Goal: Register for event/course

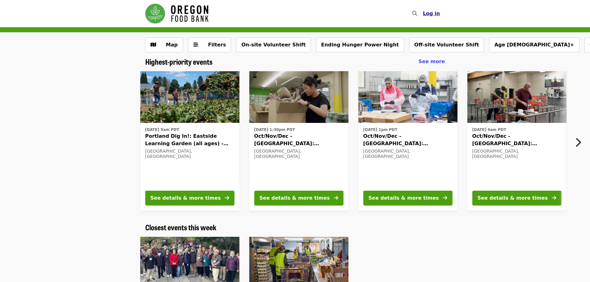
click at [431, 12] on span "Log in" at bounding box center [431, 14] width 17 height 6
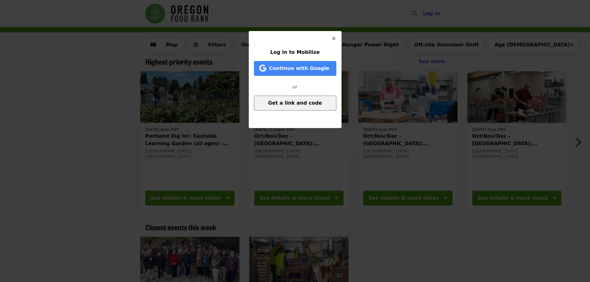
click at [288, 103] on span "Get a link and code" at bounding box center [295, 103] width 54 height 6
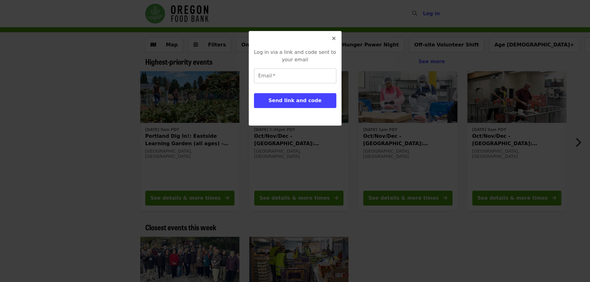
click at [268, 79] on input "Email   *" at bounding box center [295, 75] width 82 height 15
type input "**********"
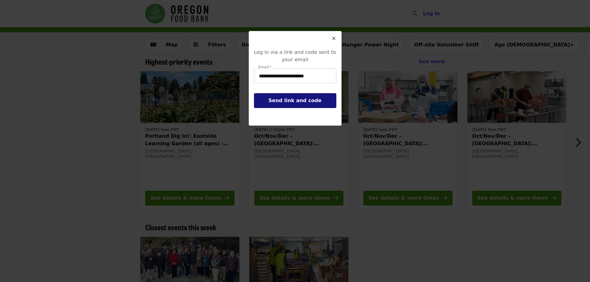
click at [291, 103] on span "Send link and code" at bounding box center [295, 101] width 53 height 6
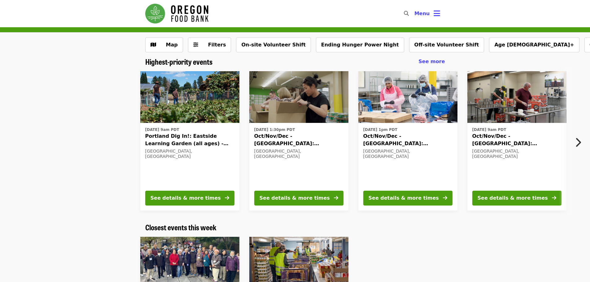
click at [384, 135] on span "Oct/Nov/Dec - [GEOGRAPHIC_DATA]: Repack/Sort (age [DEMOGRAPHIC_DATA]+)" at bounding box center [407, 140] width 89 height 15
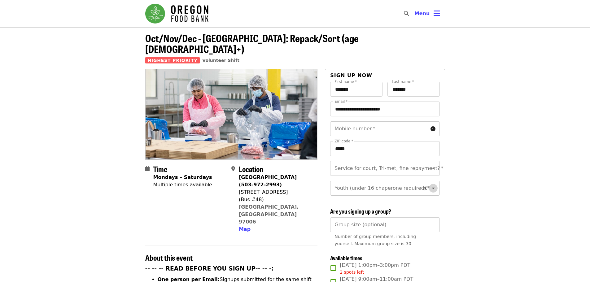
click at [430, 185] on icon "Open" at bounding box center [433, 188] width 7 height 7
click at [355, 213] on li "Under 16" at bounding box center [382, 209] width 105 height 11
type input "********"
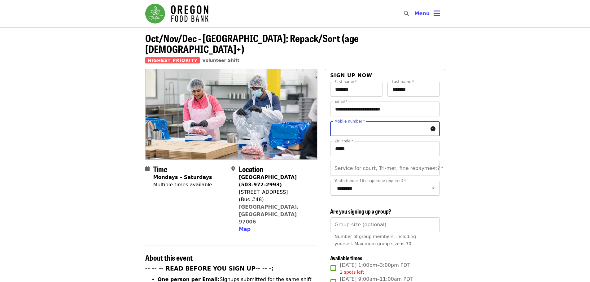
click at [424, 121] on input "Mobile number   *" at bounding box center [379, 128] width 98 height 15
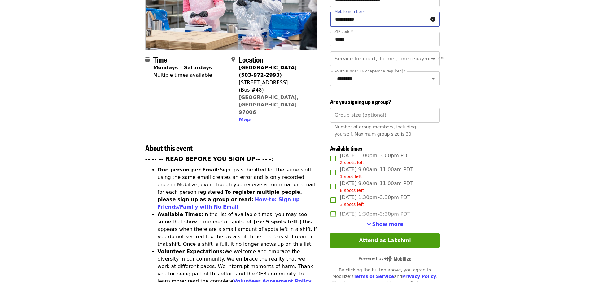
scroll to position [111, 0]
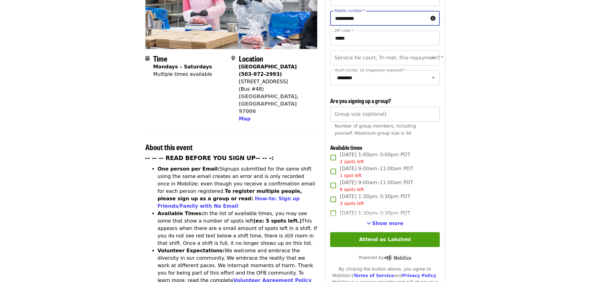
type input "**********"
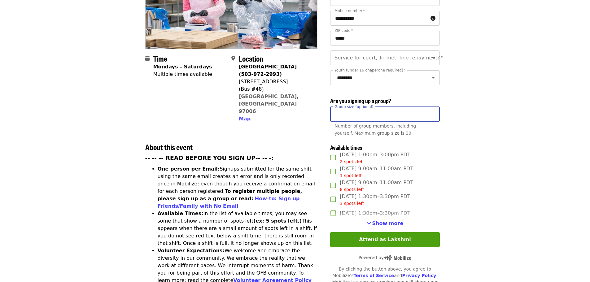
click at [380, 114] on input "Group size (optional)" at bounding box center [384, 114] width 109 height 15
type input "*"
click at [465, 98] on article "Oct/Nov/Dec - Beaverton: Repack/Sort (age 10+) Highest Priority Volunteer Shift…" at bounding box center [295, 245] width 590 height 657
click at [373, 110] on input "*" at bounding box center [384, 114] width 109 height 15
click at [351, 115] on input "*" at bounding box center [384, 114] width 109 height 15
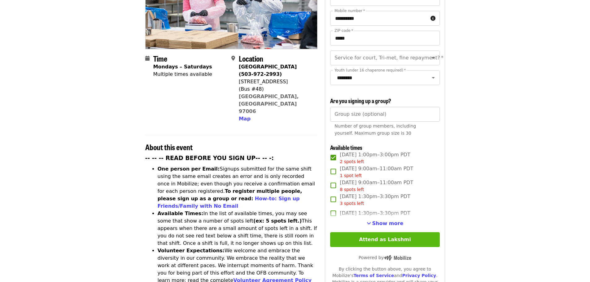
click at [383, 238] on button "Attend as Lakshmi" at bounding box center [384, 239] width 109 height 15
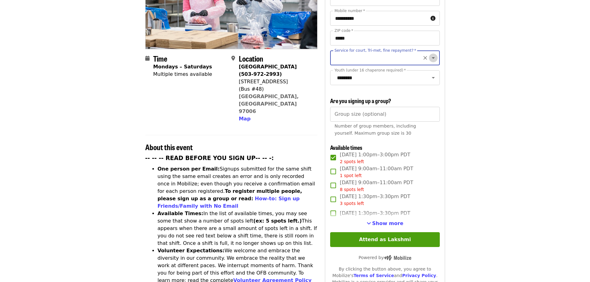
click at [430, 54] on icon "Open" at bounding box center [433, 57] width 7 height 7
click at [340, 63] on li "No" at bounding box center [382, 63] width 105 height 11
type input "**"
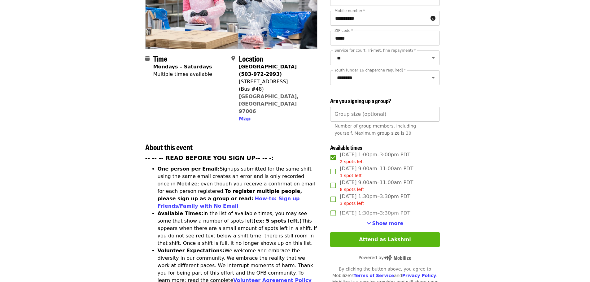
click at [383, 240] on button "Attend as Lakshmi" at bounding box center [384, 239] width 109 height 15
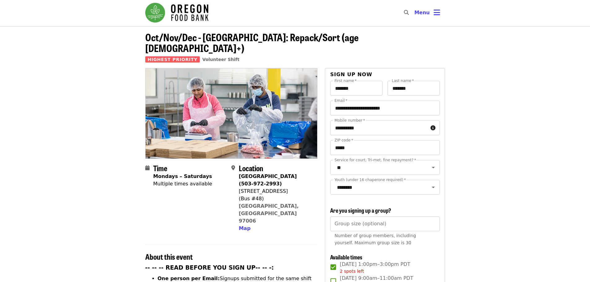
scroll to position [0, 0]
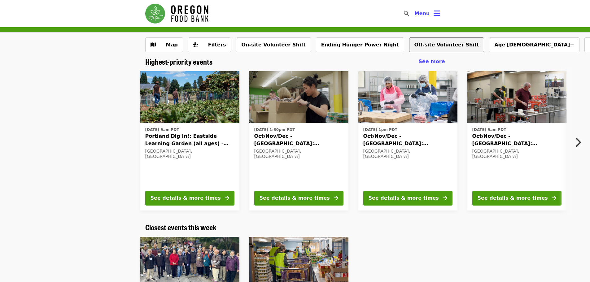
click at [409, 43] on button "Off-site Volunteer Shift" at bounding box center [446, 44] width 75 height 15
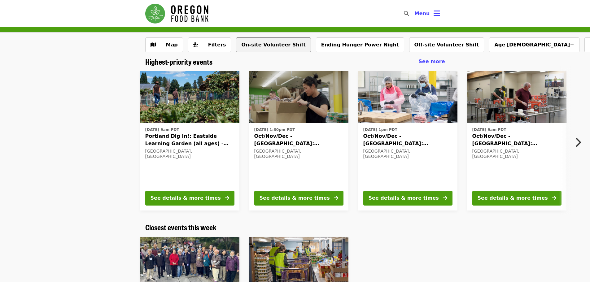
click at [248, 38] on button "On-site Volunteer Shift" at bounding box center [273, 44] width 75 height 15
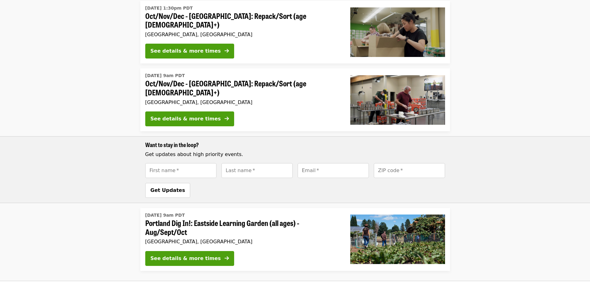
scroll to position [130, 0]
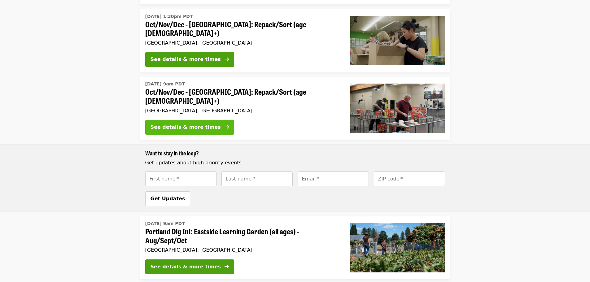
click at [177, 124] on div "See details & more times" at bounding box center [186, 127] width 70 height 7
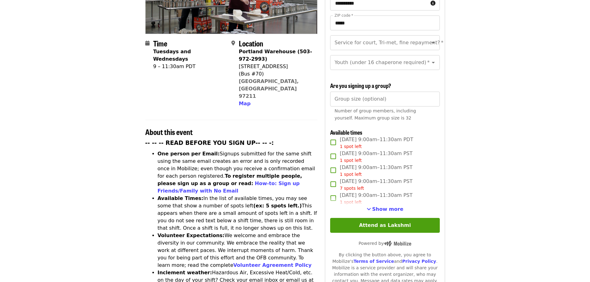
scroll to position [127, 0]
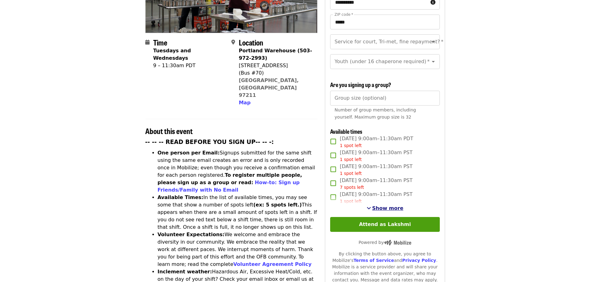
click at [389, 206] on span "Show more" at bounding box center [387, 208] width 31 height 6
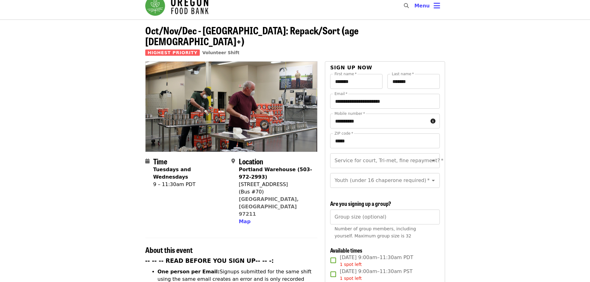
scroll to position [21, 0]
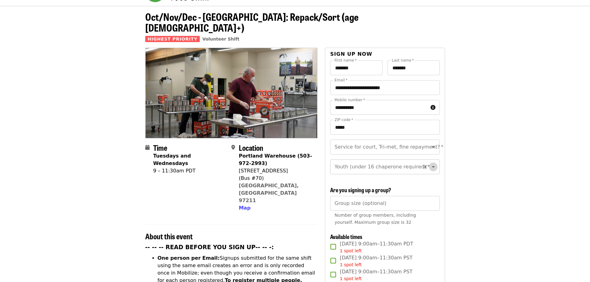
click at [432, 166] on icon "Open" at bounding box center [433, 167] width 3 height 2
click at [349, 175] on li "16 and older" at bounding box center [382, 177] width 105 height 11
type input "**********"
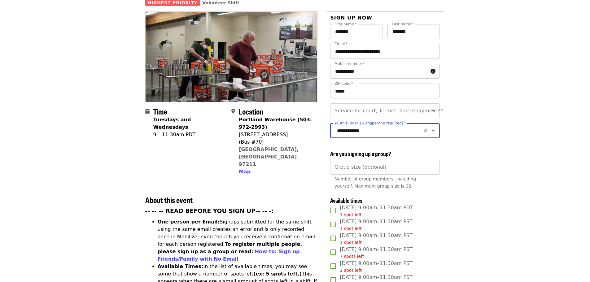
scroll to position [0, 0]
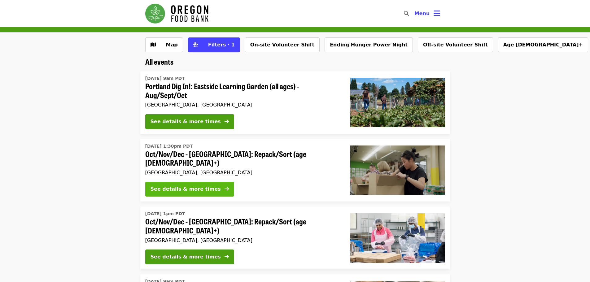
click at [188, 188] on div "See details & more times" at bounding box center [186, 189] width 70 height 7
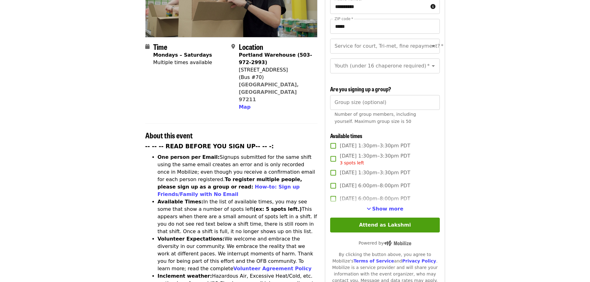
scroll to position [133, 0]
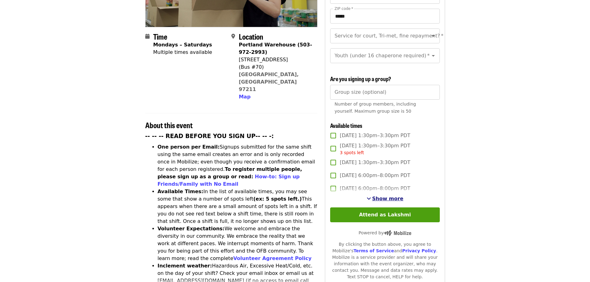
click at [393, 196] on span "Show more" at bounding box center [387, 199] width 31 height 6
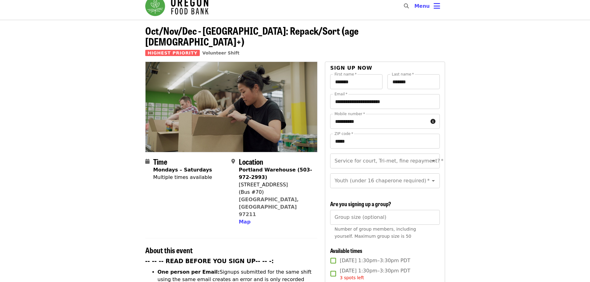
scroll to position [0, 0]
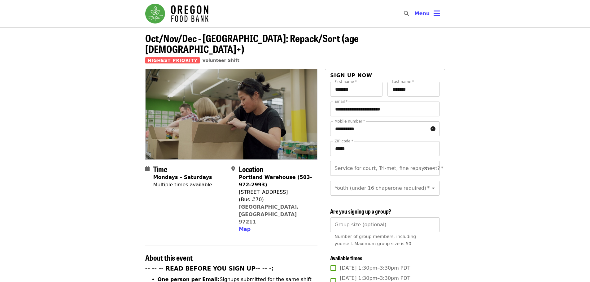
click at [430, 165] on icon "Open" at bounding box center [433, 168] width 7 height 7
click at [356, 174] on li "No" at bounding box center [382, 174] width 105 height 11
type input "**"
click at [354, 182] on input "Youth (under 16 chaperone required)   *" at bounding box center [377, 188] width 84 height 12
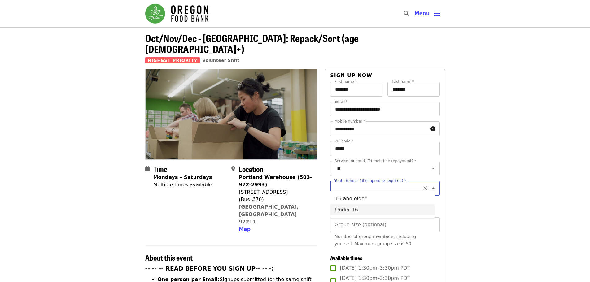
click at [342, 210] on li "Under 16" at bounding box center [382, 209] width 105 height 11
type input "********"
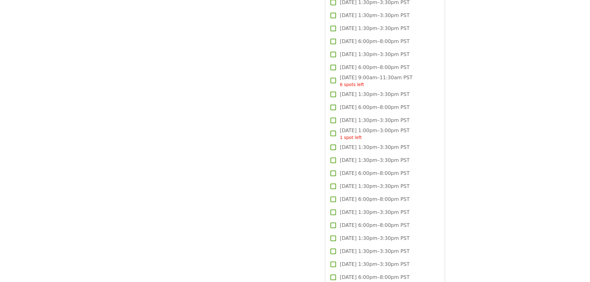
scroll to position [1154, 0]
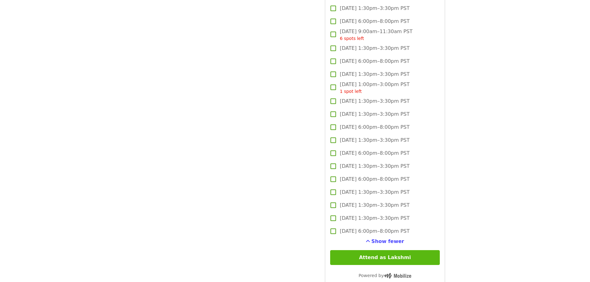
click at [384, 256] on button "Attend as Lakshmi" at bounding box center [384, 257] width 109 height 15
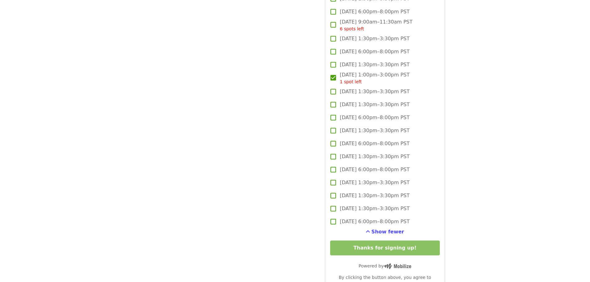
scroll to position [1187, 0]
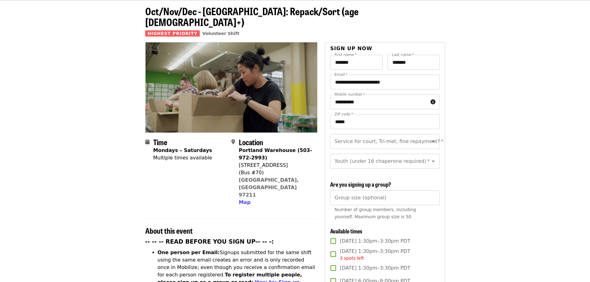
scroll to position [26, 0]
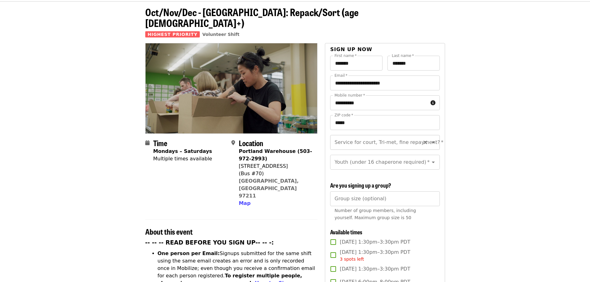
click at [432, 142] on icon "Open" at bounding box center [433, 143] width 3 height 2
click at [377, 147] on li "No" at bounding box center [382, 148] width 105 height 11
type input "**"
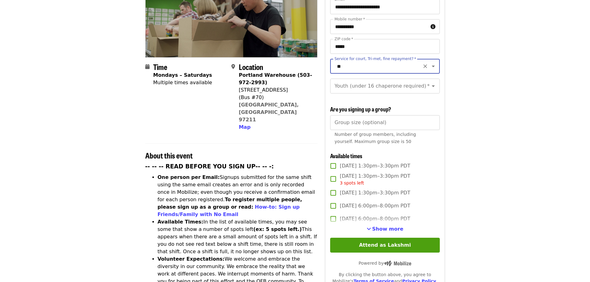
scroll to position [164, 0]
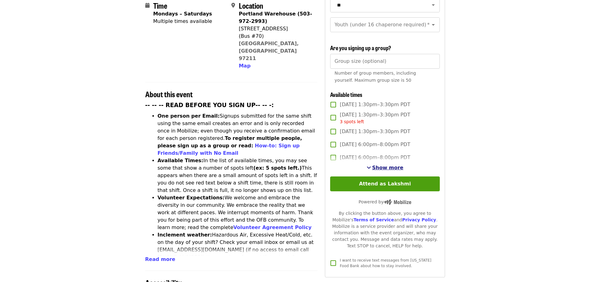
click at [384, 166] on span "Show more" at bounding box center [387, 168] width 31 height 6
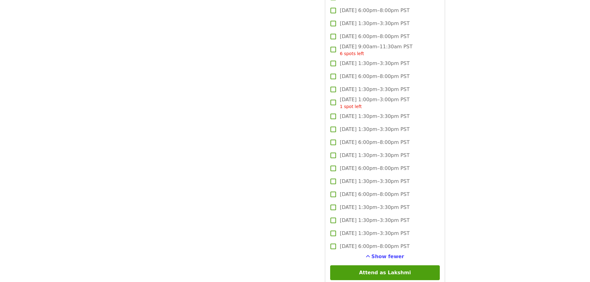
scroll to position [1154, 0]
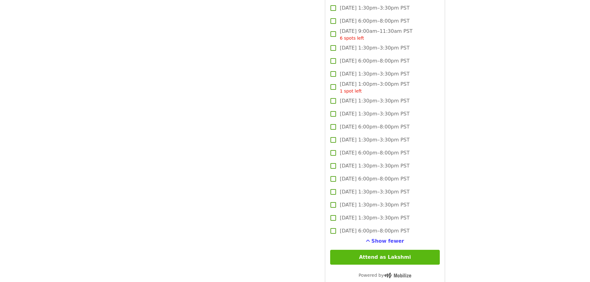
click at [396, 254] on button "Attend as Lakshmi" at bounding box center [384, 257] width 109 height 15
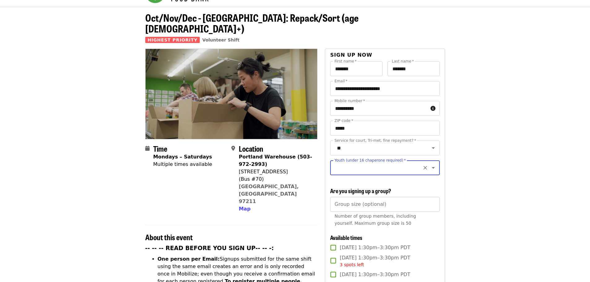
scroll to position [15, 0]
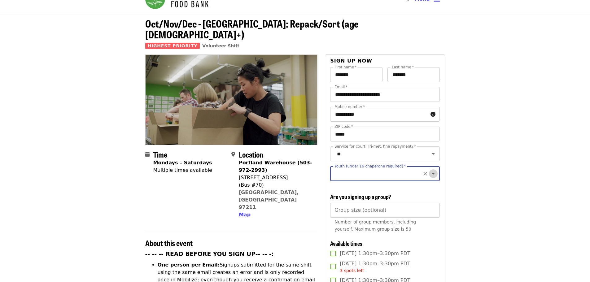
click at [430, 170] on icon "Open" at bounding box center [433, 173] width 7 height 7
click at [338, 195] on li "Under 16" at bounding box center [382, 195] width 105 height 11
type input "********"
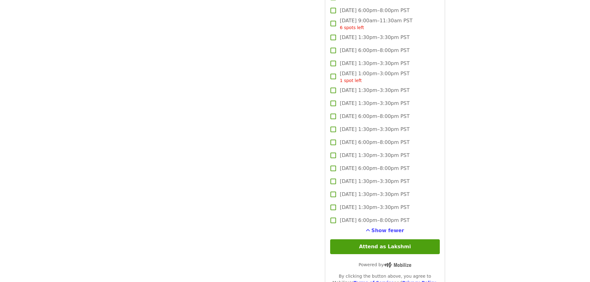
scroll to position [1174, 0]
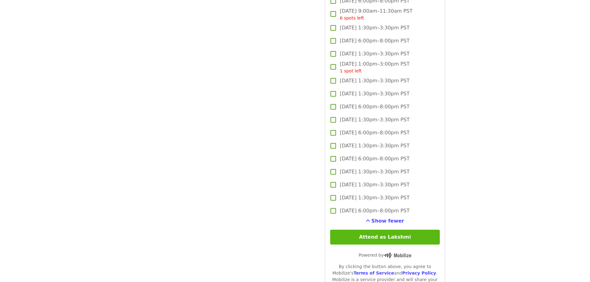
click at [380, 235] on button "Attend as Lakshmi" at bounding box center [384, 237] width 109 height 15
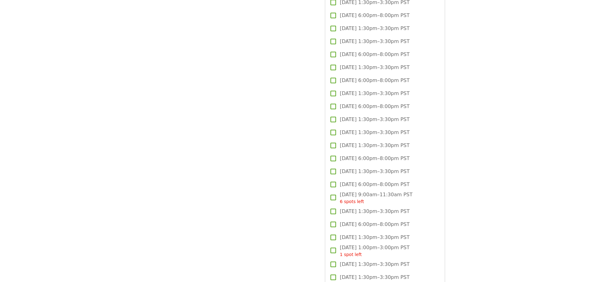
scroll to position [983, 0]
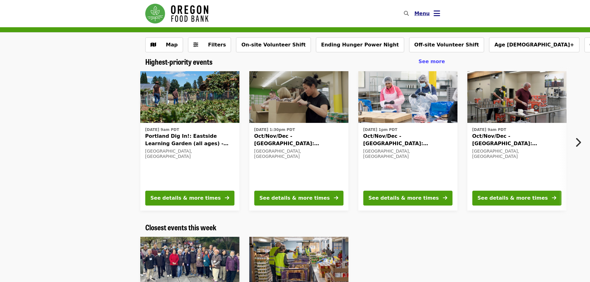
click at [438, 17] on icon "bars icon" at bounding box center [437, 13] width 7 height 9
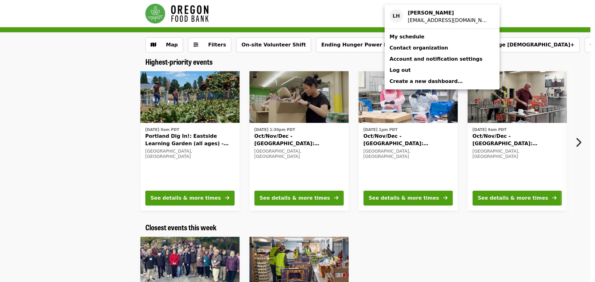
click at [407, 36] on span "My schedule" at bounding box center [406, 37] width 35 height 6
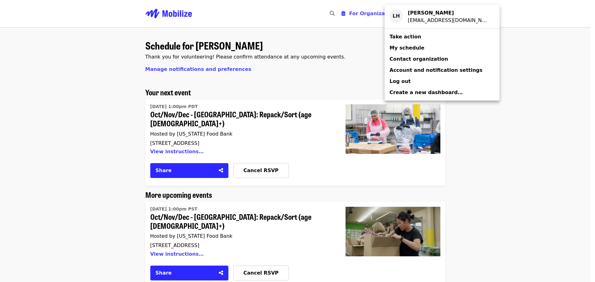
click at [571, 80] on div "Account menu" at bounding box center [297, 141] width 595 height 282
